Goal: Find specific page/section: Find specific page/section

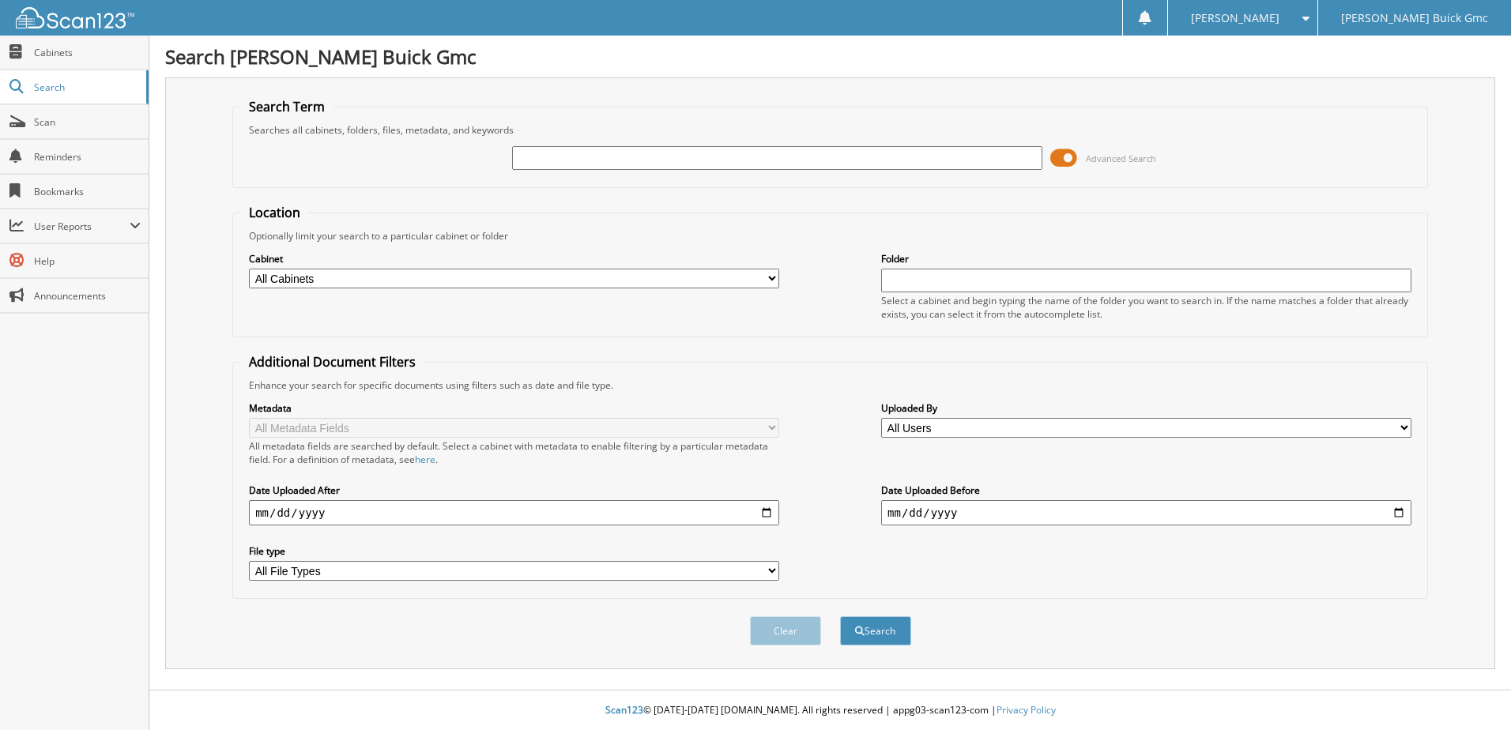
click at [751, 147] on input "text" at bounding box center [777, 158] width 530 height 24
type input "96473"
click at [840, 617] on button "Search" at bounding box center [875, 631] width 71 height 29
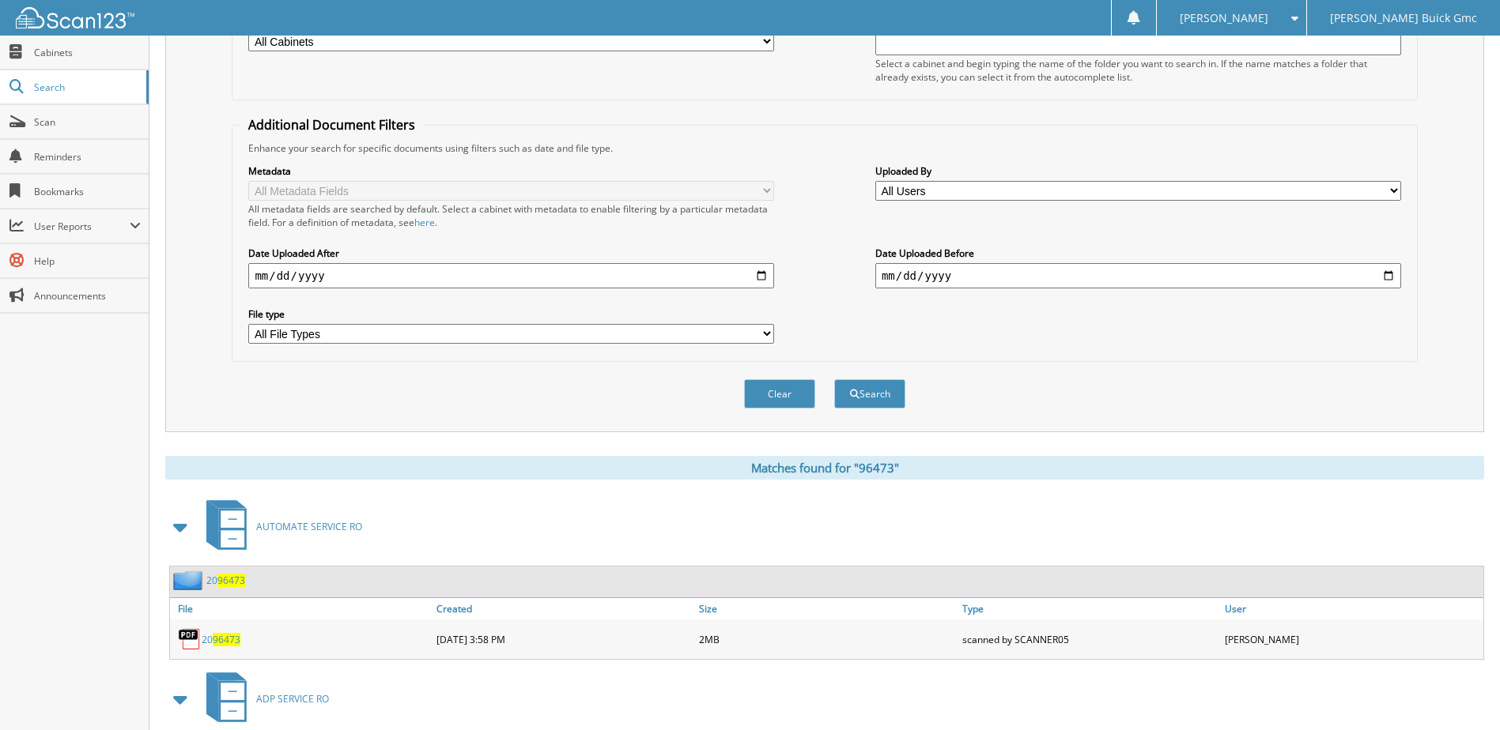
scroll to position [498, 0]
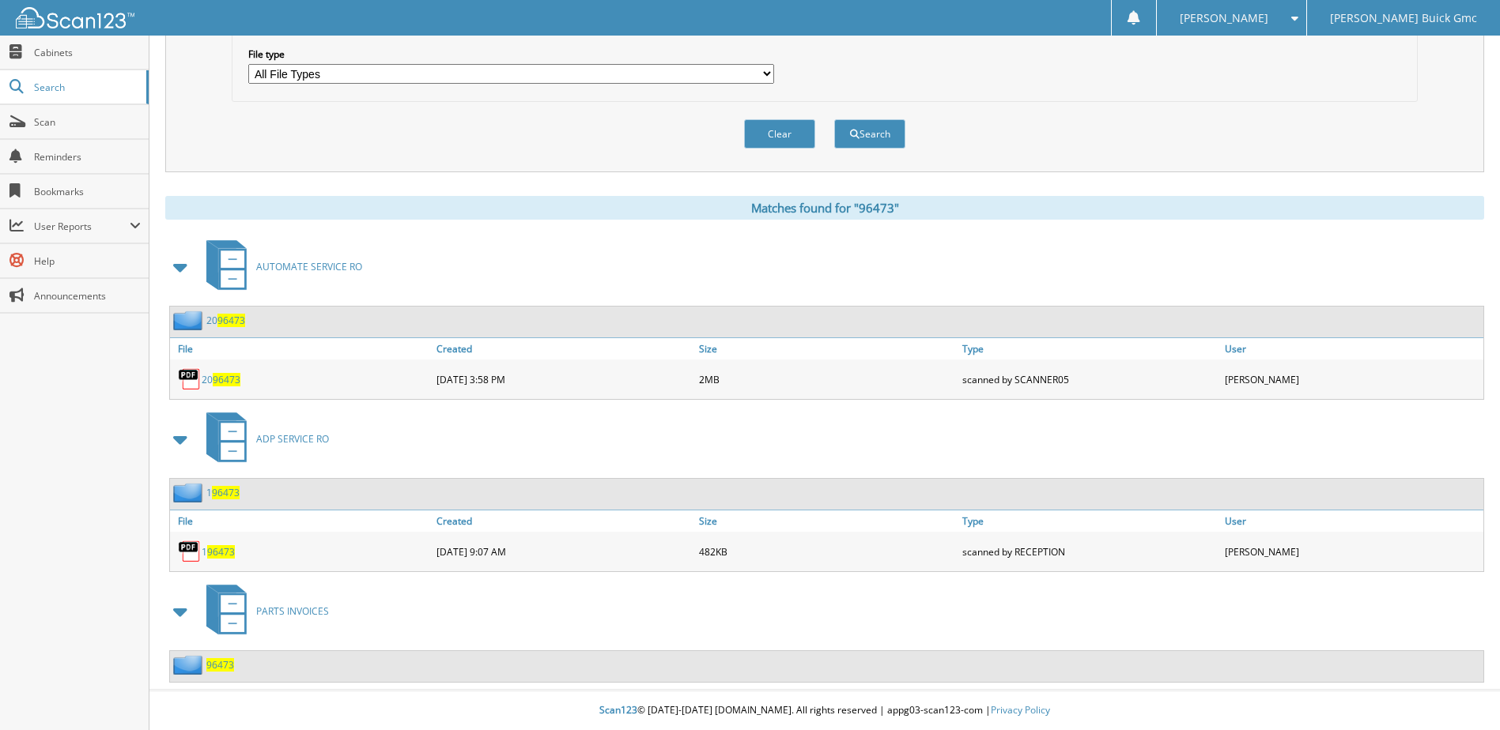
click at [217, 661] on span "96473" at bounding box center [220, 664] width 28 height 13
